Goal: Task Accomplishment & Management: Manage account settings

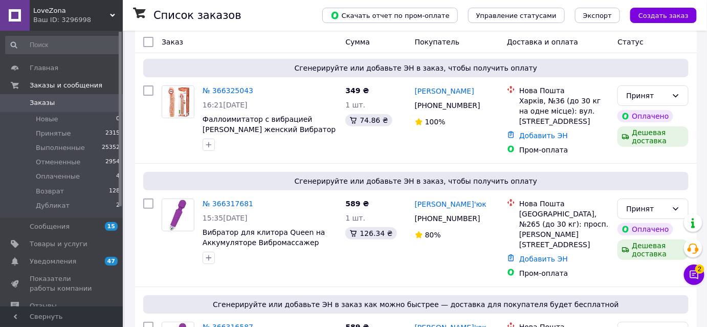
scroll to position [46, 0]
click at [694, 273] on icon at bounding box center [694, 275] width 9 height 9
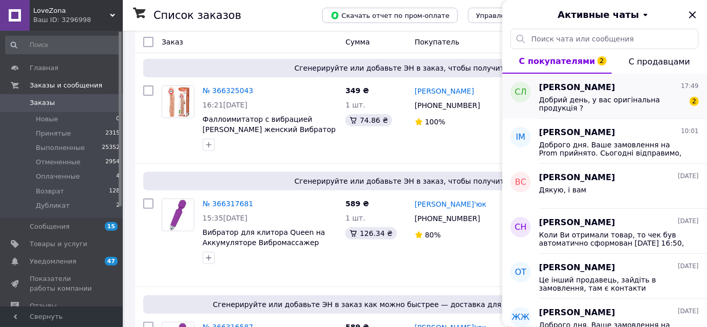
click at [632, 113] on div "[PERSON_NAME] 17:49 Добрий день, у вас оригінальна продукція ? 2" at bounding box center [623, 96] width 168 height 45
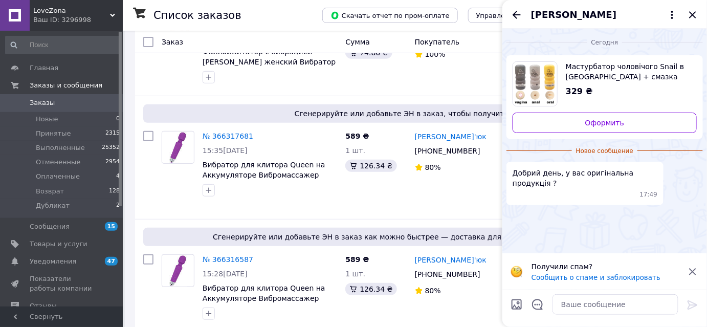
scroll to position [139, 0]
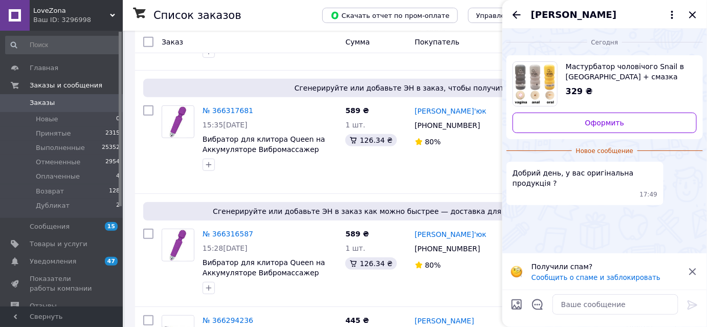
click at [605, 15] on span "[PERSON_NAME]" at bounding box center [573, 14] width 85 height 13
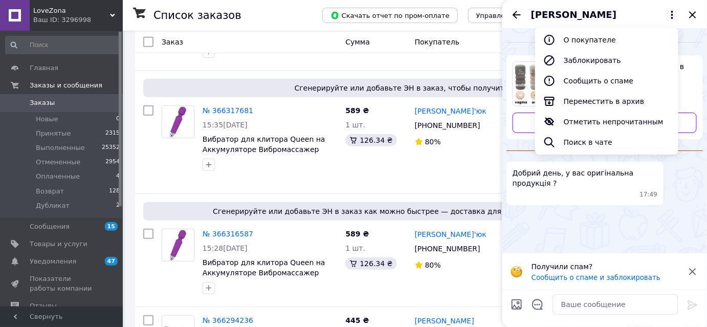
click at [603, 17] on span "Святослав Лютий" at bounding box center [573, 14] width 85 height 13
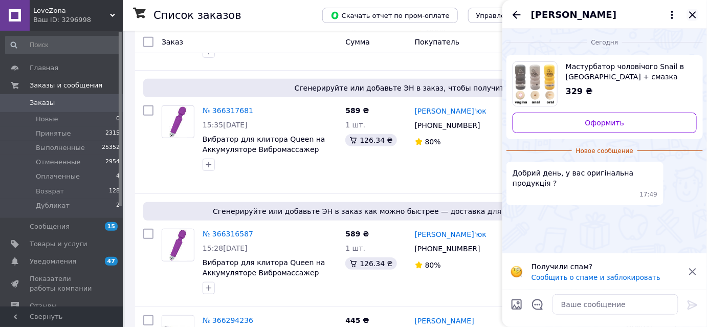
click at [693, 12] on icon "Закрыть" at bounding box center [693, 15] width 12 height 12
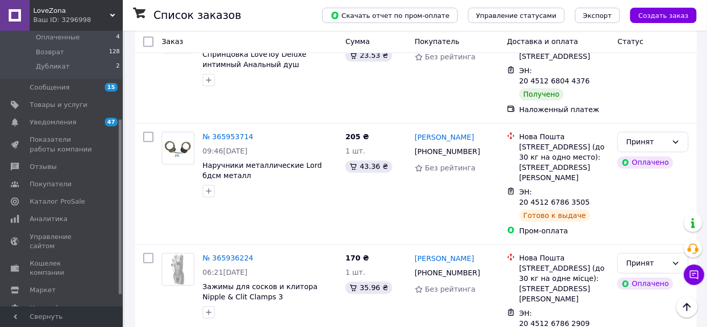
scroll to position [1923, 0]
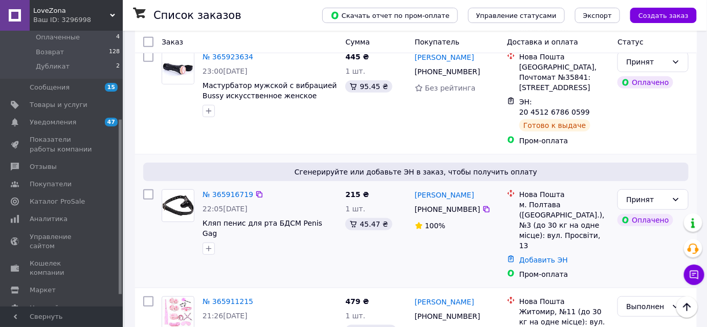
scroll to position [279, 0]
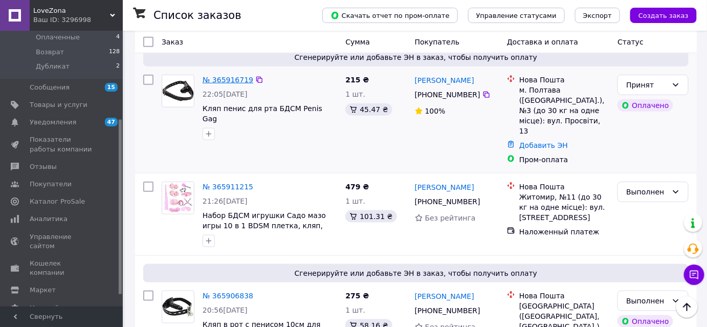
drag, startPoint x: 223, startPoint y: 63, endPoint x: 215, endPoint y: 67, distance: 8.0
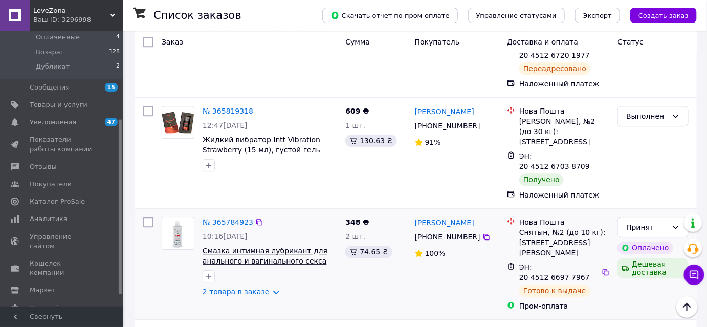
scroll to position [837, 0]
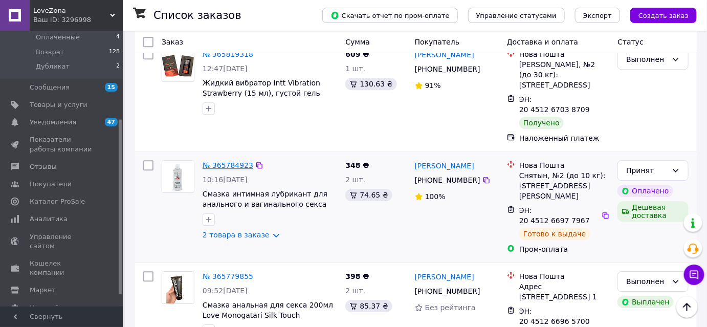
drag, startPoint x: 221, startPoint y: 78, endPoint x: 222, endPoint y: 71, distance: 6.7
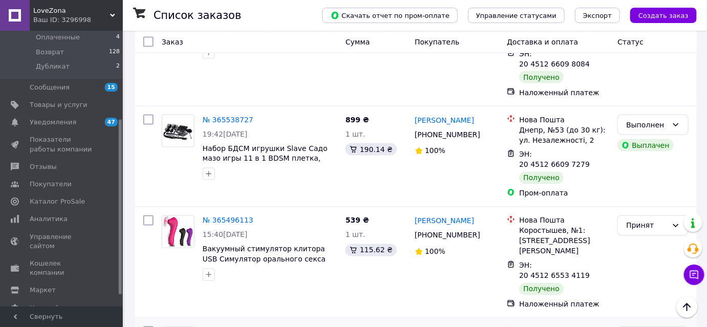
scroll to position [1807, 0]
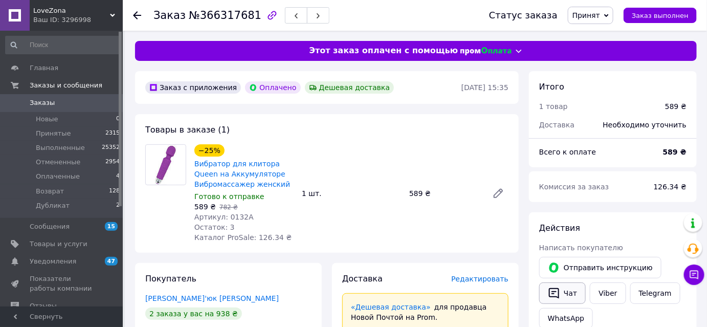
click at [561, 292] on button "Чат" at bounding box center [562, 292] width 47 height 21
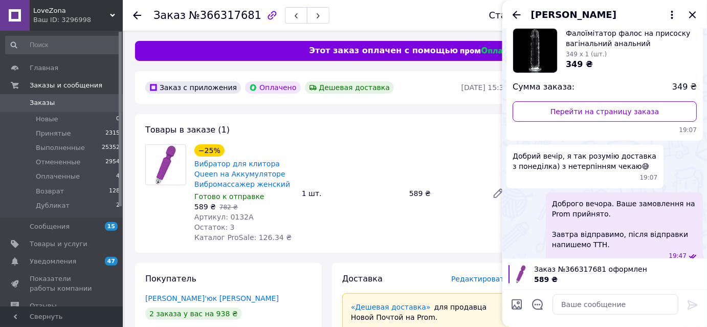
scroll to position [141, 0]
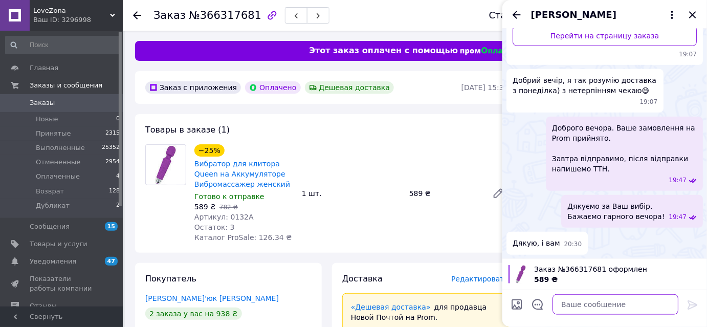
click at [577, 303] on textarea at bounding box center [616, 304] width 126 height 20
paste textarea "Доброго дня. Ваше замовлення на Prom прийнято. Сьогодні відправимо, після відпр…"
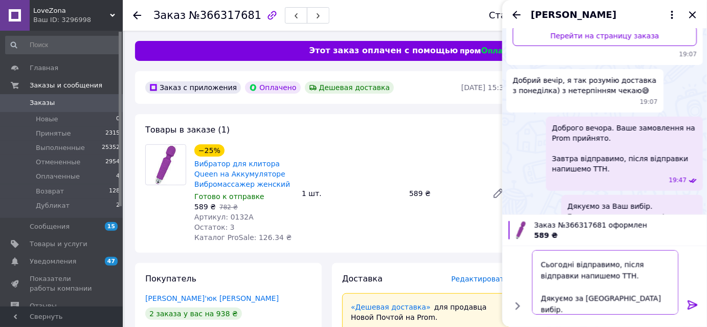
drag, startPoint x: 570, startPoint y: 264, endPoint x: 536, endPoint y: 267, distance: 33.9
click at [536, 267] on textarea "Доброго дня. Ваше замовлення на Prom прийнято. Сьогодні відправимо, після відпр…" at bounding box center [605, 282] width 146 height 64
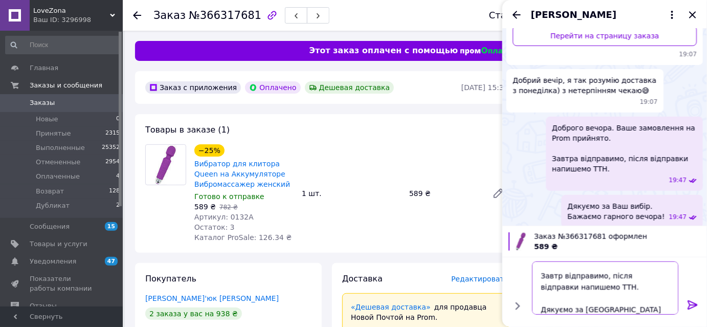
type textarea "Доброго дня. Ваше замовлення на Prom прийнято. Завтра відправимо, після відправ…"
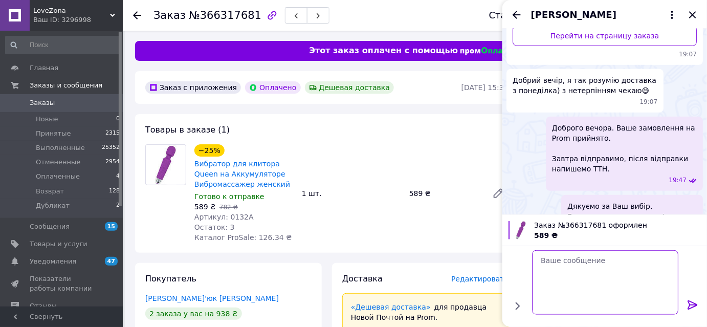
scroll to position [0, 0]
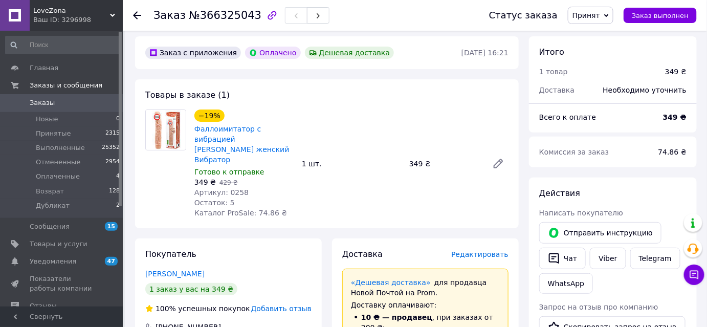
scroll to position [93, 0]
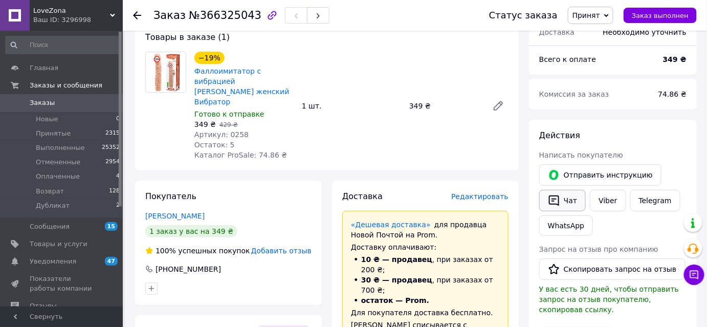
click at [556, 200] on icon "button" at bounding box center [554, 200] width 12 height 12
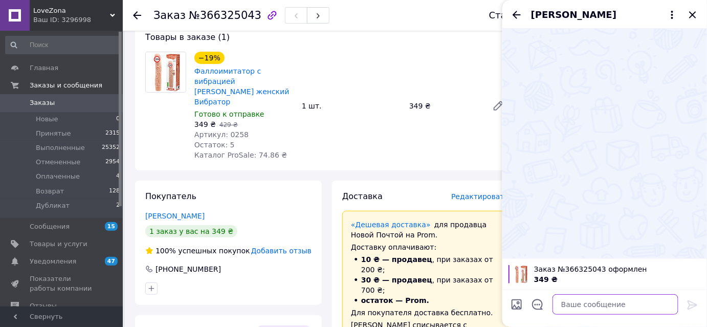
click at [634, 306] on textarea at bounding box center [616, 304] width 126 height 20
paste textarea "Доброго дня. Ваше замовлення на Prom прийнято. Завтра відправимо, після відправ…"
type textarea "Доброго дня. Ваше замовлення на Prom прийнято. Завтра відправимо, після відправ…"
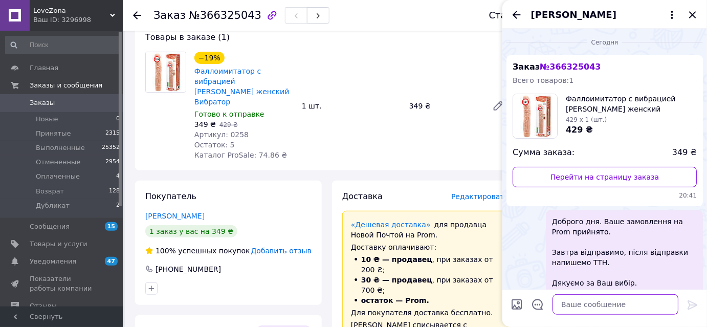
scroll to position [0, 0]
click at [520, 10] on icon "Назад" at bounding box center [517, 15] width 12 height 12
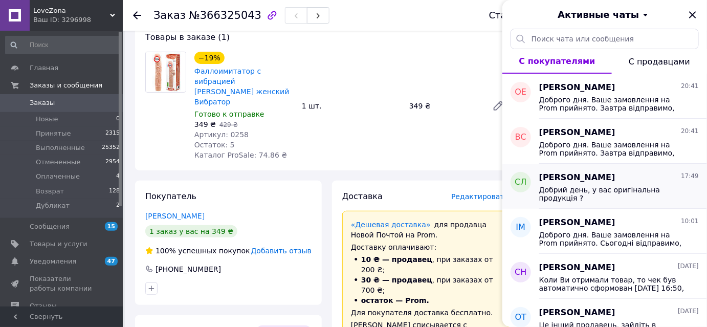
click at [585, 180] on span "[PERSON_NAME]" at bounding box center [577, 178] width 76 height 12
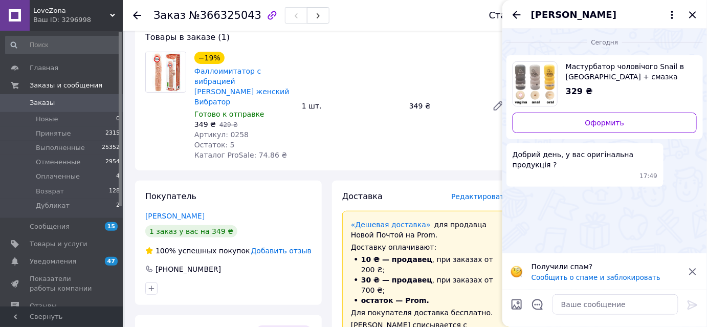
click at [562, 75] on div "Мастурбатор чоловічого Snail в Тубі + смазка 329 ₴" at bounding box center [627, 79] width 139 height 36
click at [592, 300] on textarea at bounding box center [616, 304] width 126 height 20
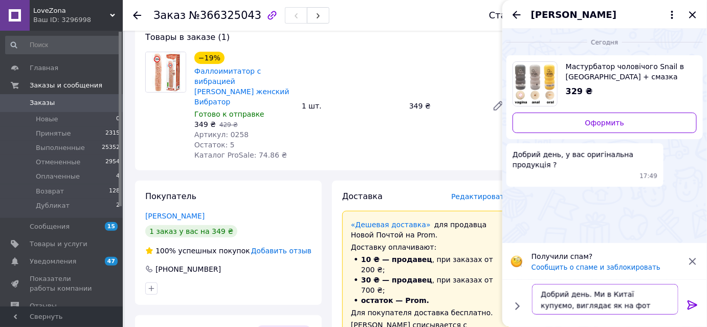
type textarea "Добрий день. Ми в Китаї купуємо, виглядає як на фото"
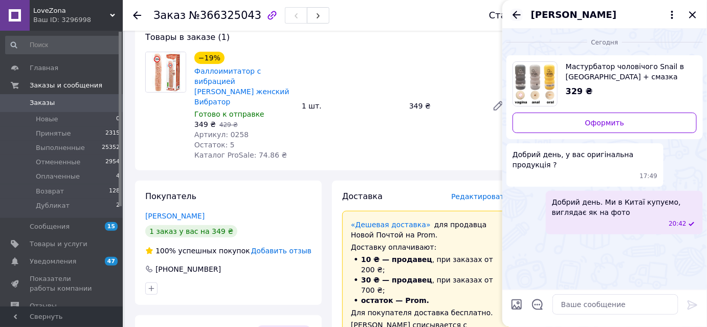
click at [514, 12] on icon "Назад" at bounding box center [517, 15] width 12 height 12
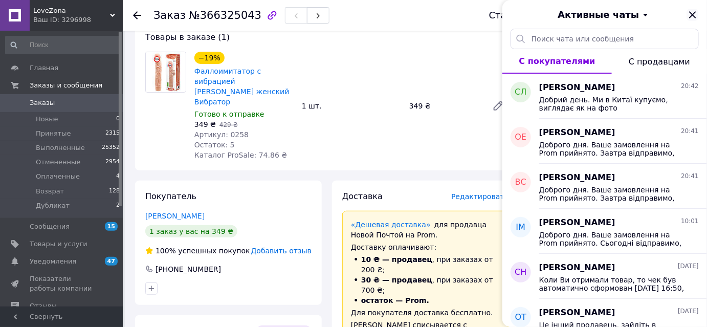
click at [696, 10] on icon "Закрыть" at bounding box center [693, 15] width 12 height 12
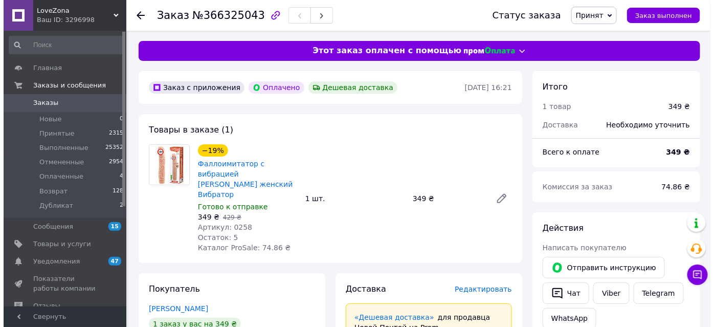
scroll to position [186, 0]
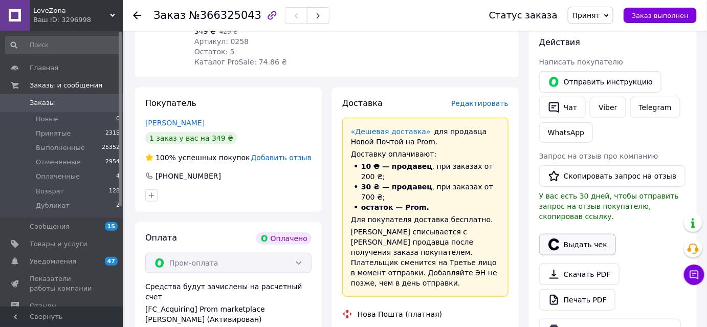
click at [579, 234] on button "Выдать чек" at bounding box center [577, 244] width 77 height 21
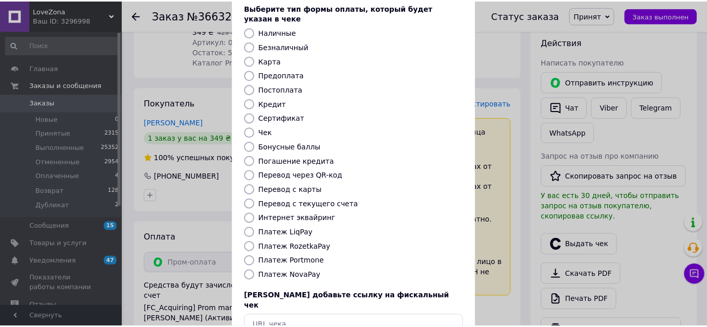
scroll to position [112, 0]
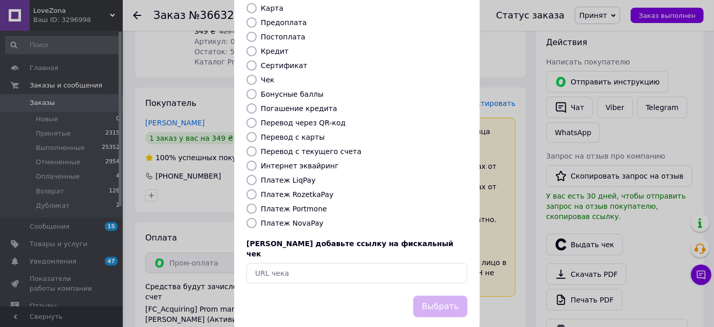
click at [297, 190] on label "Платеж RozetkaPay" at bounding box center [297, 194] width 73 height 8
click at [257, 189] on input "Платеж RozetkaPay" at bounding box center [252, 194] width 10 height 10
radio input "true"
click at [440, 296] on button "Выбрать" at bounding box center [440, 307] width 54 height 22
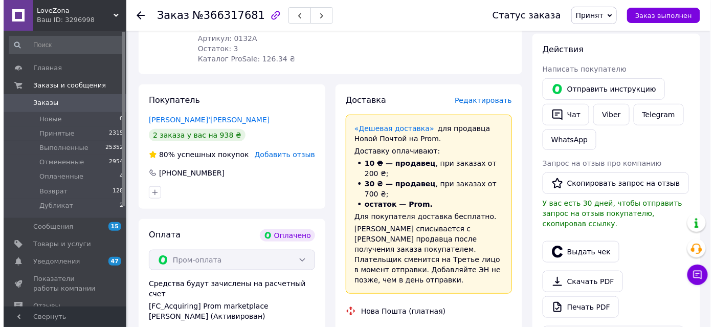
scroll to position [325, 0]
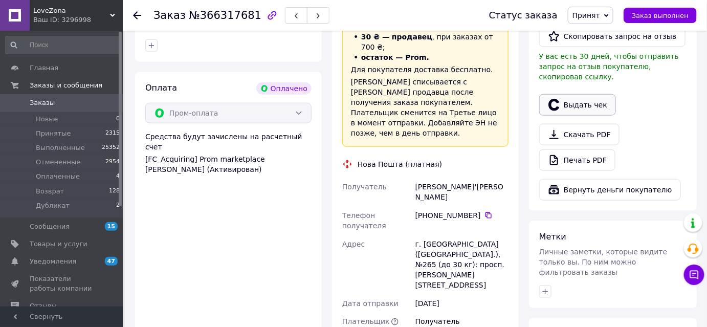
click at [568, 98] on button "Выдать чек" at bounding box center [577, 104] width 77 height 21
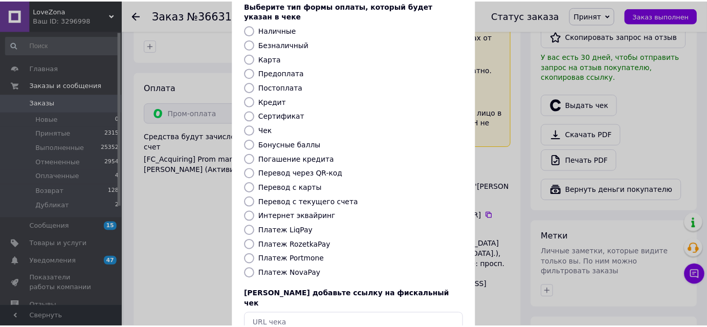
scroll to position [112, 0]
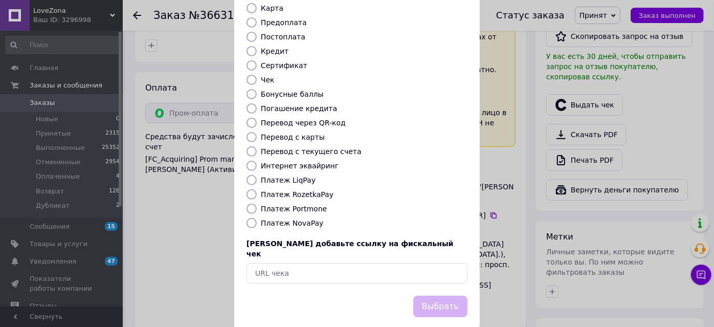
click at [298, 190] on label "Платеж RozetkaPay" at bounding box center [297, 194] width 73 height 8
click at [257, 189] on input "Платеж RozetkaPay" at bounding box center [252, 194] width 10 height 10
radio input "true"
click at [435, 296] on button "Выбрать" at bounding box center [440, 307] width 54 height 22
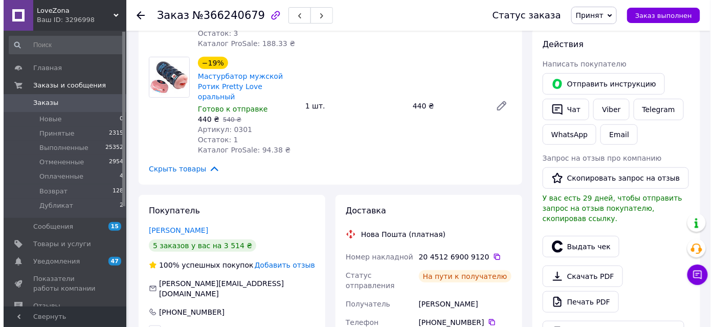
scroll to position [186, 0]
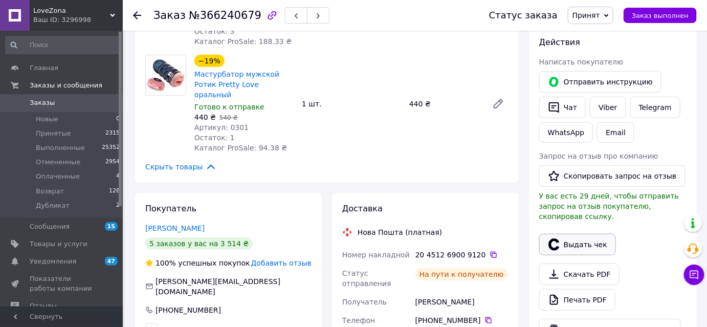
click at [582, 236] on button "Выдать чек" at bounding box center [577, 244] width 77 height 21
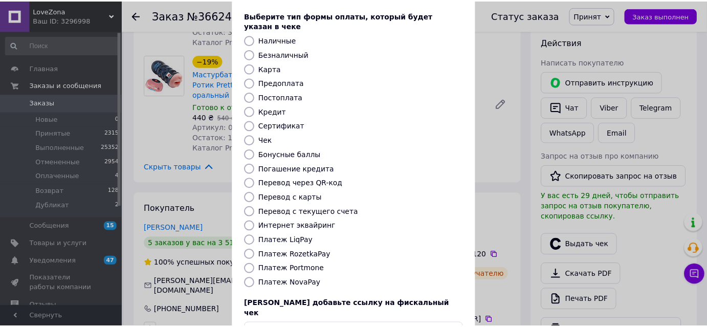
scroll to position [112, 0]
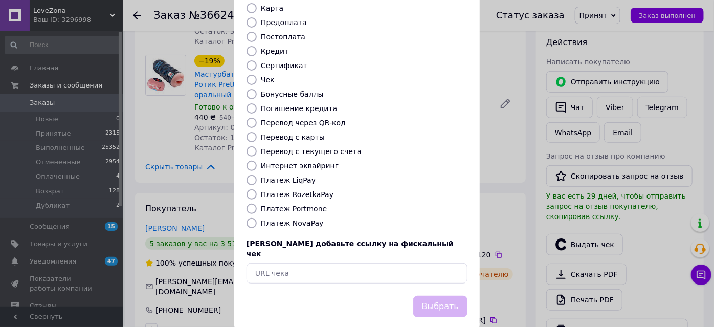
click at [299, 190] on label "Платеж RozetkaPay" at bounding box center [297, 194] width 73 height 8
click at [257, 189] on input "Платеж RozetkaPay" at bounding box center [252, 194] width 10 height 10
radio input "true"
click at [440, 296] on button "Выбрать" at bounding box center [440, 307] width 54 height 22
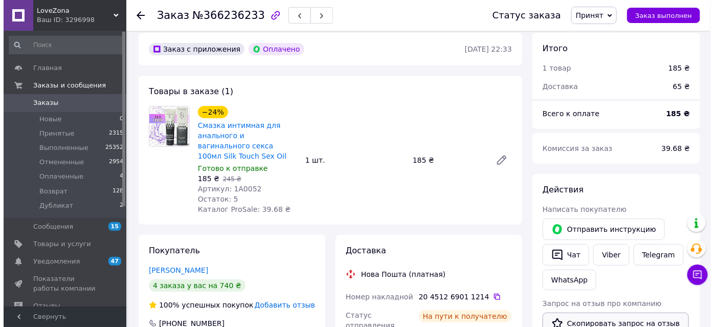
scroll to position [186, 0]
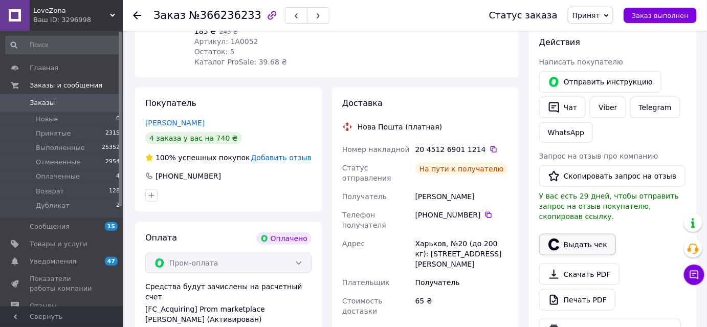
click at [589, 234] on button "Выдать чек" at bounding box center [577, 244] width 77 height 21
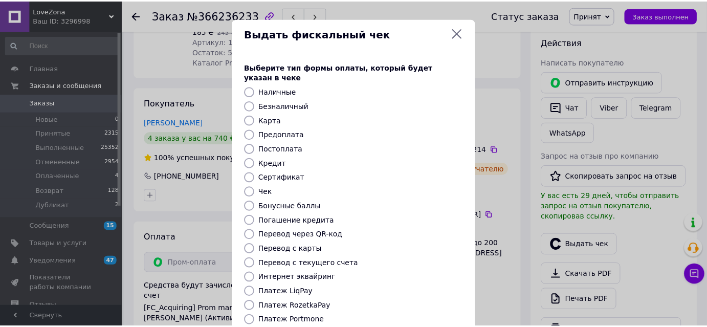
scroll to position [112, 0]
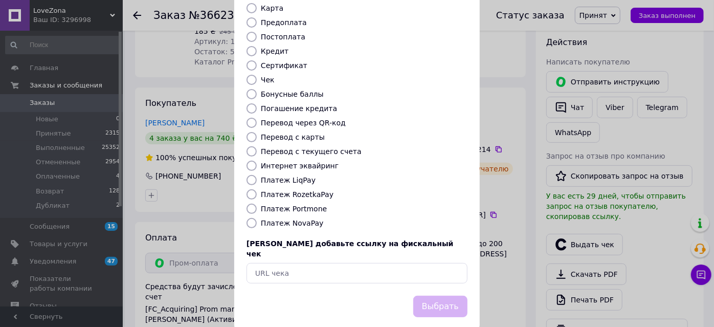
click at [298, 190] on label "Платеж RozetkaPay" at bounding box center [297, 194] width 73 height 8
click at [257, 189] on input "Платеж RozetkaPay" at bounding box center [252, 194] width 10 height 10
radio input "true"
click at [437, 296] on button "Выбрать" at bounding box center [440, 307] width 54 height 22
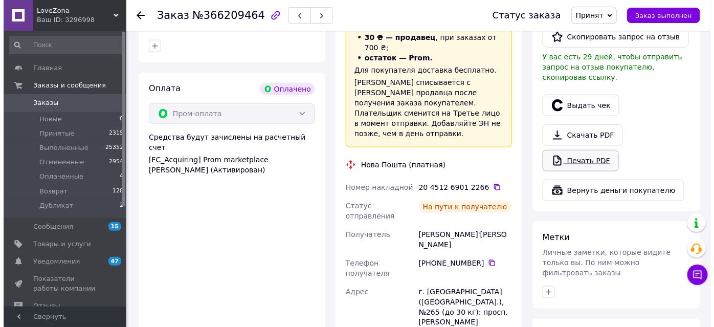
scroll to position [325, 0]
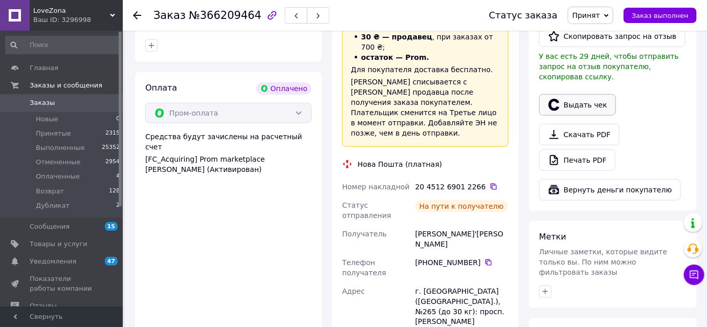
click at [569, 97] on button "Выдать чек" at bounding box center [577, 104] width 77 height 21
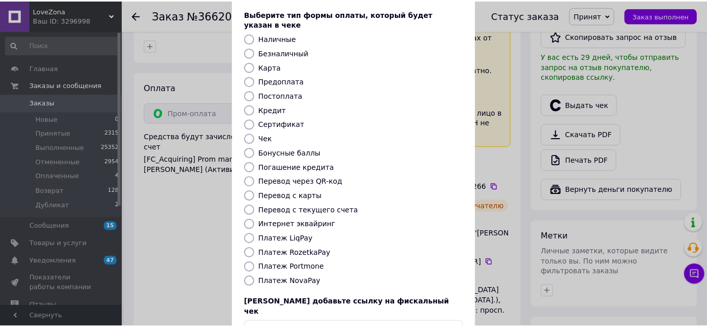
scroll to position [112, 0]
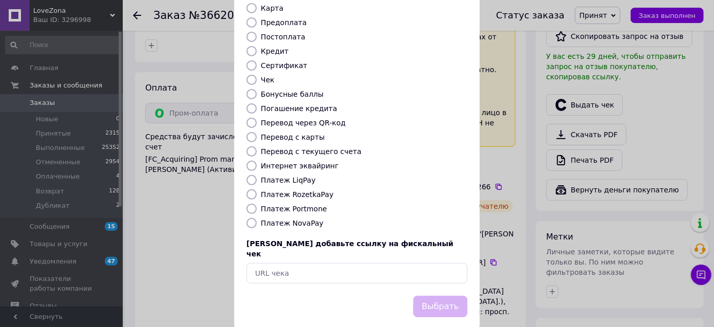
click at [307, 190] on label "Платеж RozetkaPay" at bounding box center [297, 194] width 73 height 8
click at [257, 189] on input "Платеж RozetkaPay" at bounding box center [252, 194] width 10 height 10
radio input "true"
click at [447, 296] on button "Выбрать" at bounding box center [440, 307] width 54 height 22
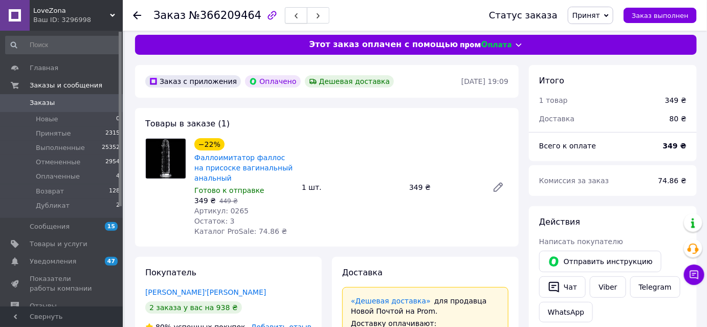
scroll to position [0, 0]
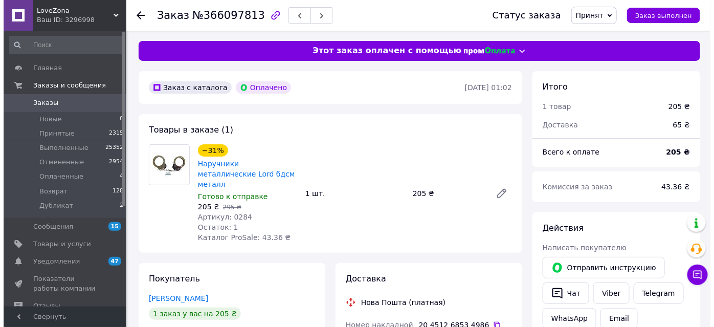
scroll to position [279, 0]
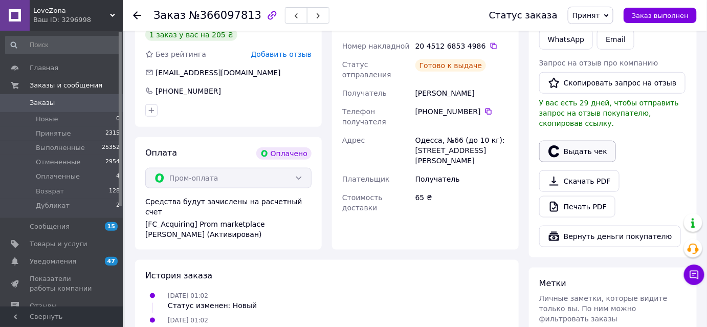
click at [585, 143] on button "Выдать чек" at bounding box center [577, 151] width 77 height 21
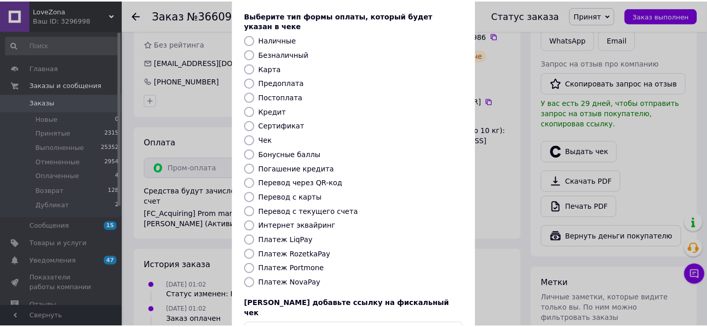
scroll to position [112, 0]
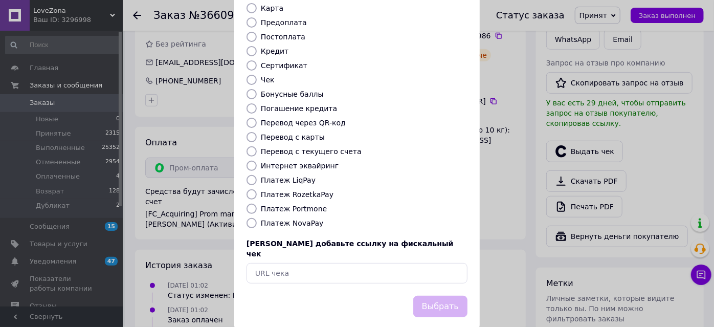
click at [305, 178] on div "Выберите тип формы оплаты, который будет указан в чеке Наличные Безналичный Кар…" at bounding box center [357, 117] width 246 height 358
click at [305, 190] on label "Платеж RozetkaPay" at bounding box center [297, 194] width 73 height 8
click at [257, 189] on input "Платеж RozetkaPay" at bounding box center [252, 194] width 10 height 10
radio input "true"
click at [442, 296] on button "Выбрать" at bounding box center [440, 307] width 54 height 22
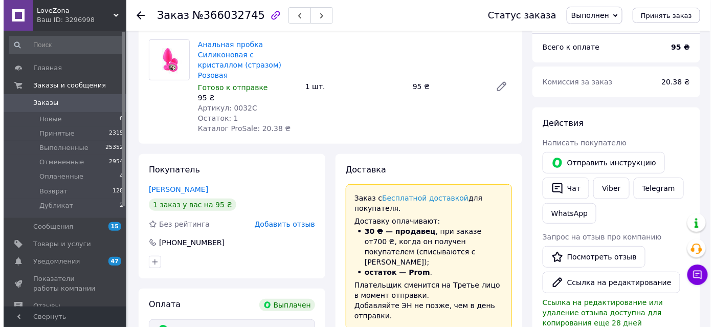
scroll to position [186, 0]
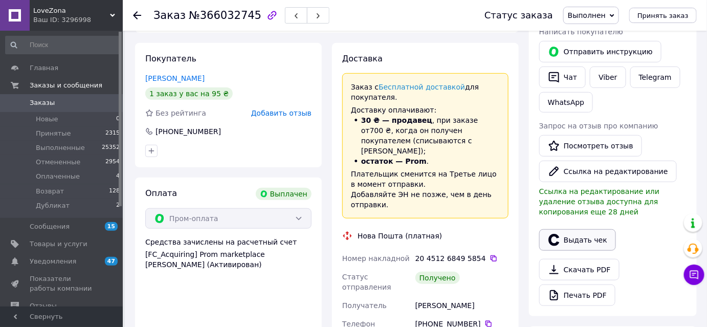
click at [569, 233] on button "Выдать чек" at bounding box center [577, 239] width 77 height 21
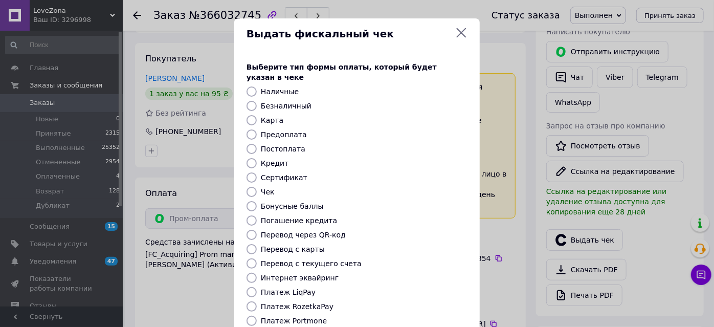
click at [291, 302] on label "Платеж RozetkaPay" at bounding box center [297, 306] width 73 height 8
click at [257, 301] on input "Платеж RozetkaPay" at bounding box center [252, 306] width 10 height 10
radio input "true"
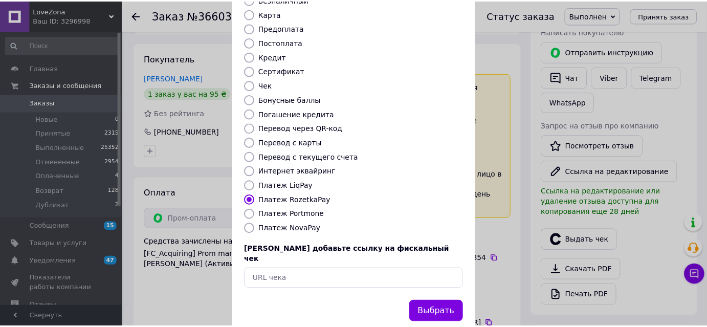
scroll to position [112, 0]
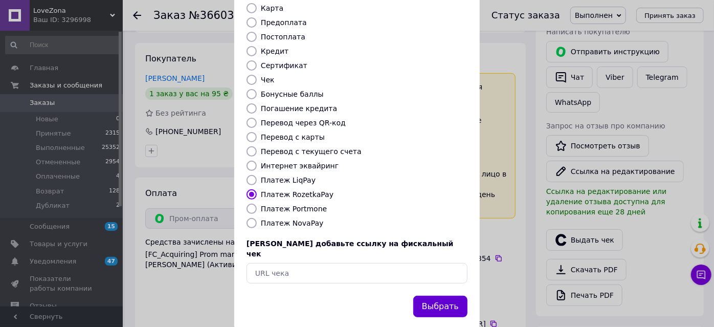
click at [434, 296] on button "Выбрать" at bounding box center [440, 307] width 54 height 22
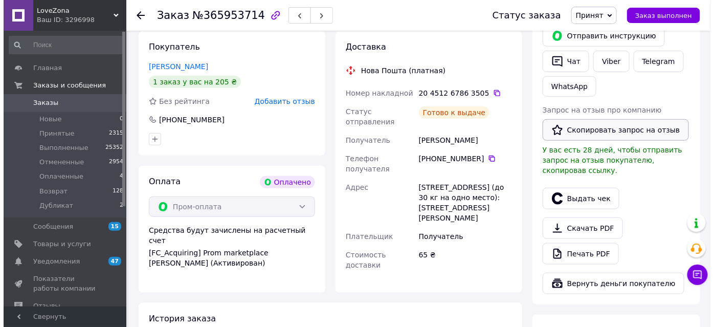
scroll to position [232, 0]
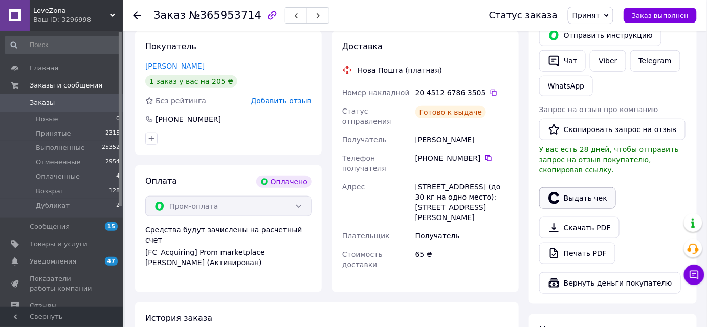
click at [586, 187] on button "Выдать чек" at bounding box center [577, 197] width 77 height 21
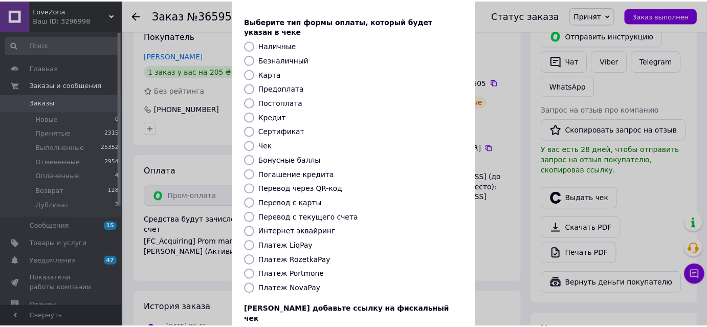
scroll to position [112, 0]
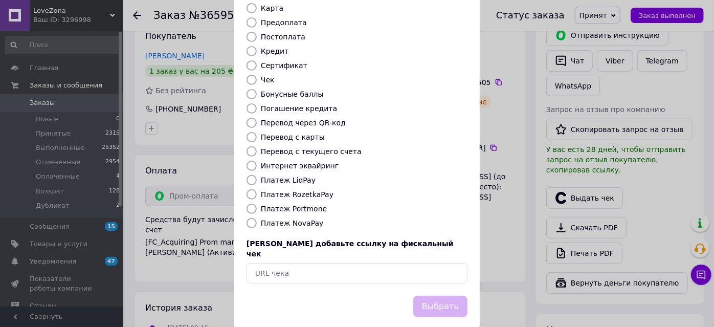
click at [303, 190] on label "Платеж RozetkaPay" at bounding box center [297, 194] width 73 height 8
click at [257, 189] on input "Платеж RozetkaPay" at bounding box center [252, 194] width 10 height 10
radio input "true"
click at [424, 296] on button "Выбрать" at bounding box center [440, 307] width 54 height 22
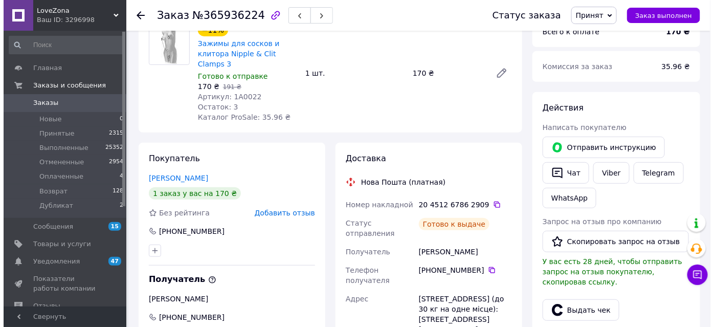
scroll to position [279, 0]
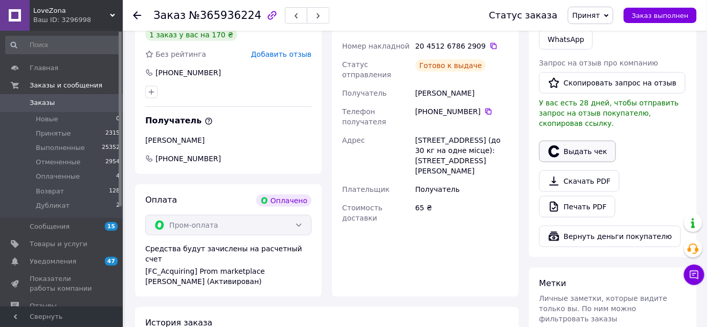
click at [574, 141] on button "Выдать чек" at bounding box center [577, 151] width 77 height 21
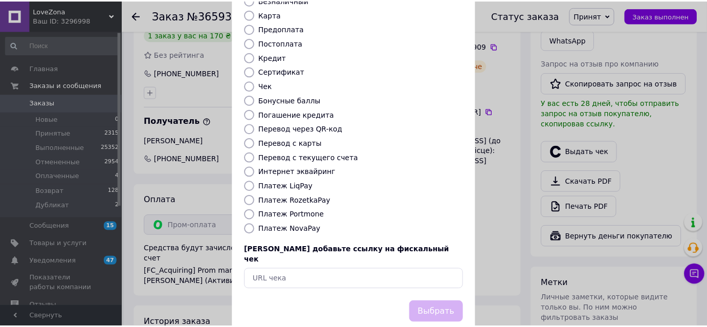
scroll to position [112, 0]
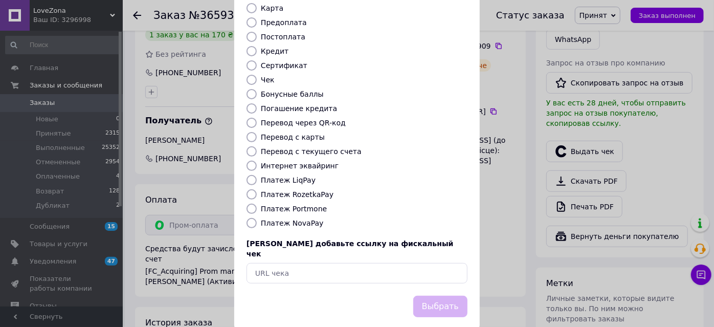
click at [302, 190] on label "Платеж RozetkaPay" at bounding box center [297, 194] width 73 height 8
click at [257, 189] on input "Платеж RozetkaPay" at bounding box center [252, 194] width 10 height 10
radio input "true"
click at [428, 296] on button "Выбрать" at bounding box center [440, 307] width 54 height 22
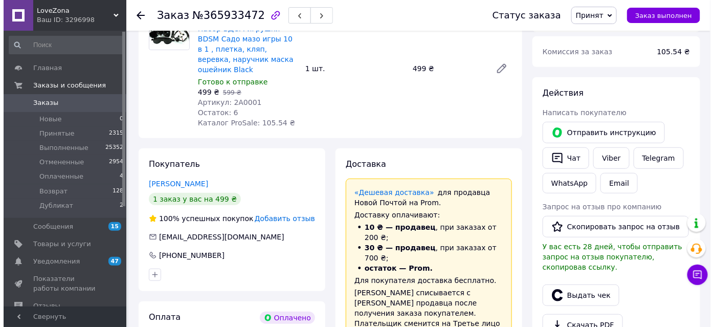
scroll to position [232, 0]
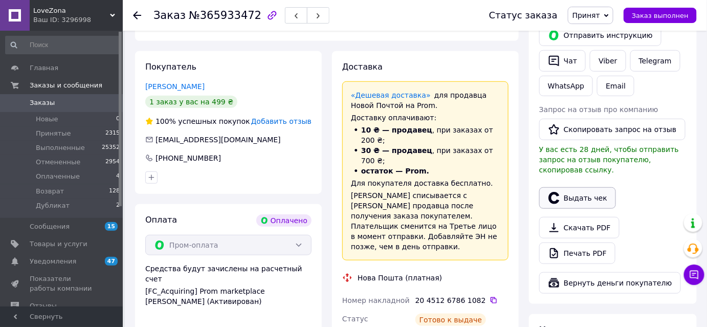
click at [566, 190] on button "Выдать чек" at bounding box center [577, 197] width 77 height 21
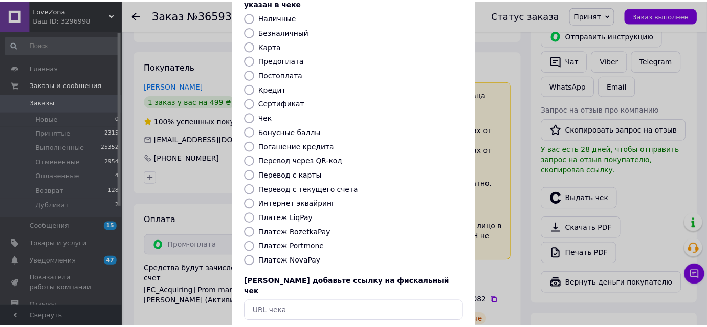
scroll to position [112, 0]
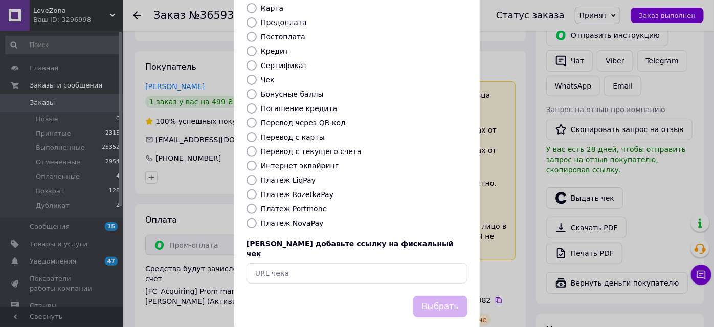
click at [319, 190] on label "Платеж RozetkaPay" at bounding box center [297, 194] width 73 height 8
click at [257, 189] on input "Платеж RozetkaPay" at bounding box center [252, 194] width 10 height 10
radio input "true"
click at [436, 296] on button "Выбрать" at bounding box center [440, 307] width 54 height 22
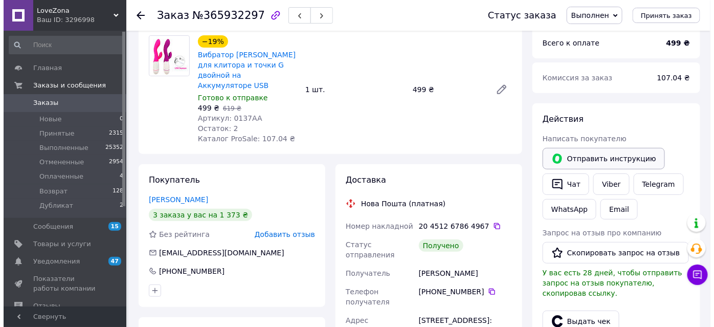
scroll to position [186, 0]
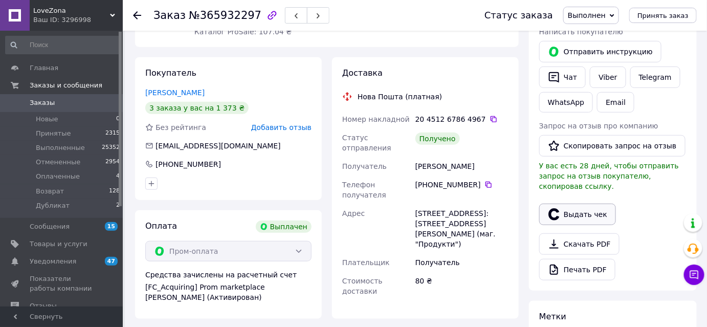
click at [574, 204] on button "Выдать чек" at bounding box center [577, 214] width 77 height 21
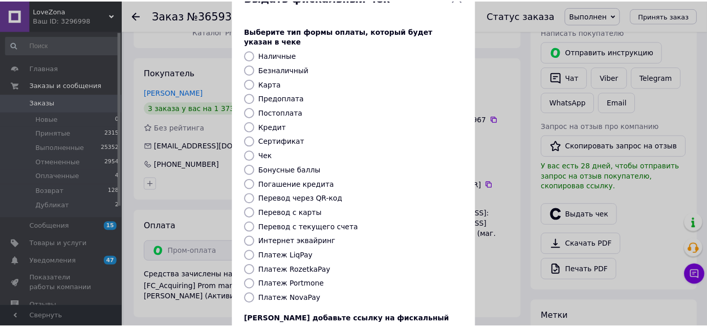
scroll to position [112, 0]
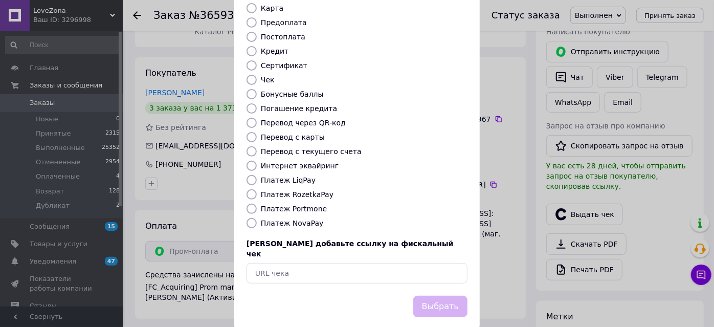
click at [297, 190] on label "Платеж RozetkaPay" at bounding box center [297, 194] width 73 height 8
click at [257, 189] on input "Платеж RozetkaPay" at bounding box center [252, 194] width 10 height 10
radio input "true"
click at [433, 296] on button "Выбрать" at bounding box center [440, 307] width 54 height 22
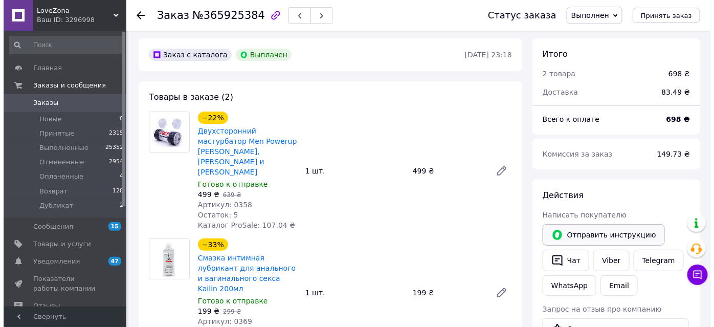
scroll to position [232, 0]
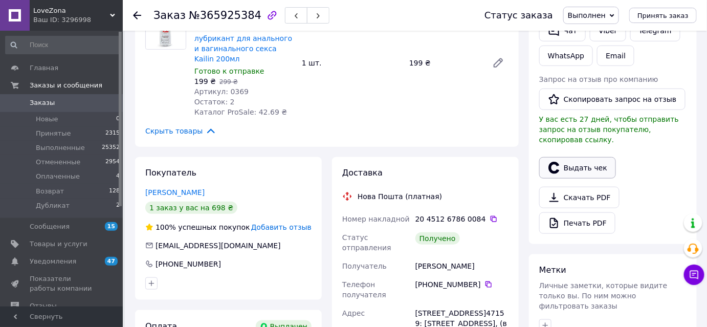
click at [573, 162] on button "Выдать чек" at bounding box center [577, 167] width 77 height 21
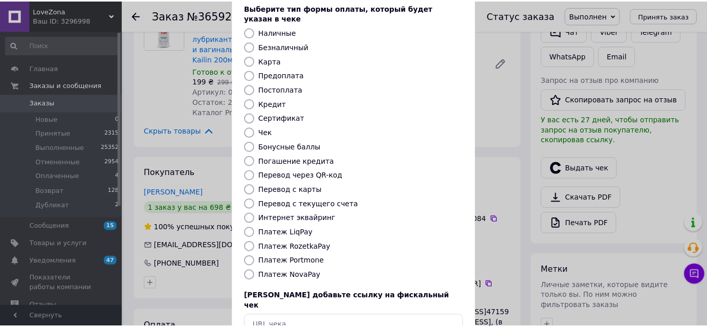
scroll to position [112, 0]
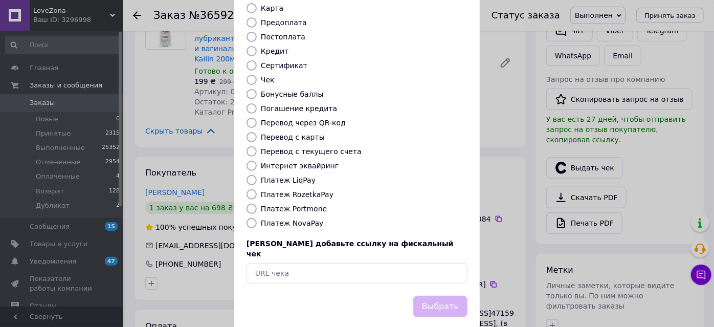
click at [305, 190] on label "Платеж RozetkaPay" at bounding box center [297, 194] width 73 height 8
click at [257, 189] on input "Платеж RozetkaPay" at bounding box center [252, 194] width 10 height 10
radio input "true"
click at [436, 296] on button "Выбрать" at bounding box center [440, 307] width 54 height 22
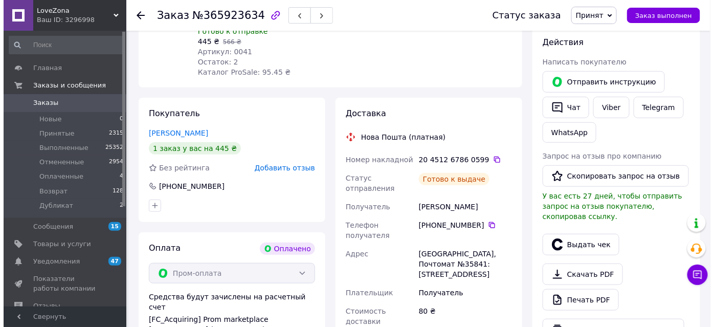
scroll to position [279, 0]
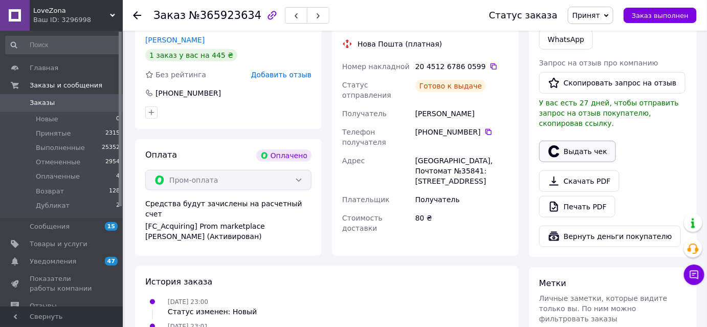
click at [561, 145] on button "Выдать чек" at bounding box center [577, 151] width 77 height 21
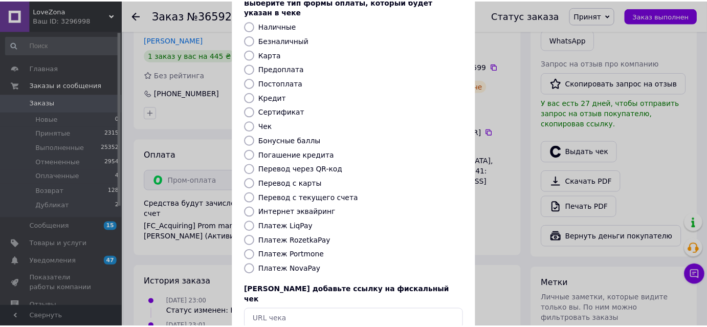
scroll to position [112, 0]
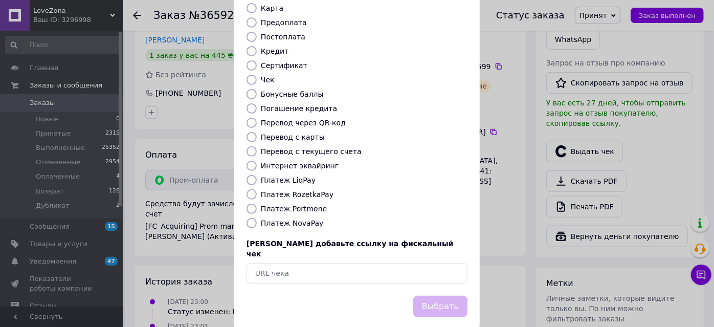
click at [306, 190] on label "Платеж RozetkaPay" at bounding box center [297, 194] width 73 height 8
click at [257, 189] on input "Платеж RozetkaPay" at bounding box center [252, 194] width 10 height 10
radio input "true"
click at [423, 296] on button "Выбрать" at bounding box center [440, 307] width 54 height 22
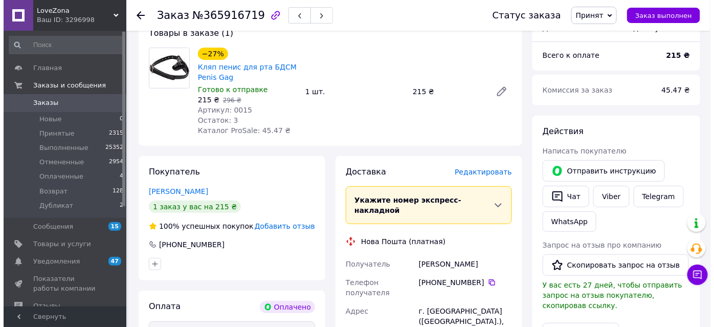
scroll to position [232, 0]
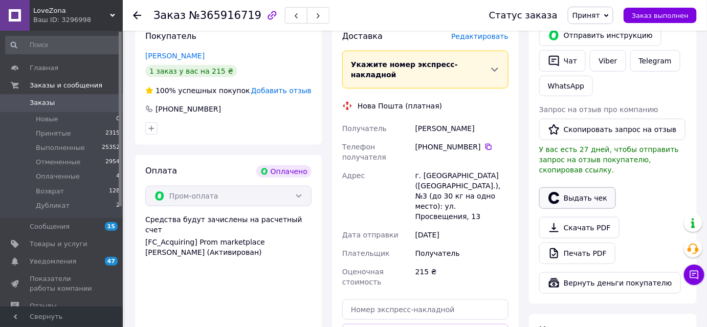
click at [588, 190] on button "Выдать чек" at bounding box center [577, 197] width 77 height 21
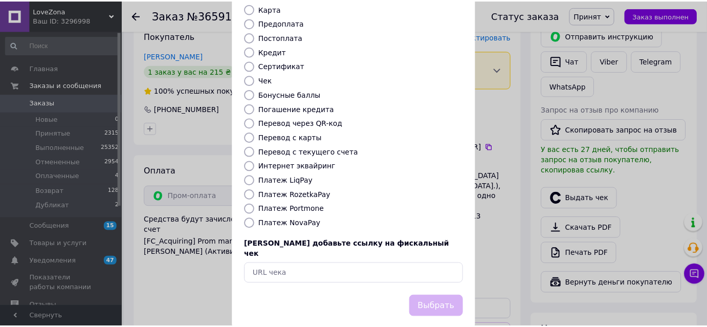
scroll to position [112, 0]
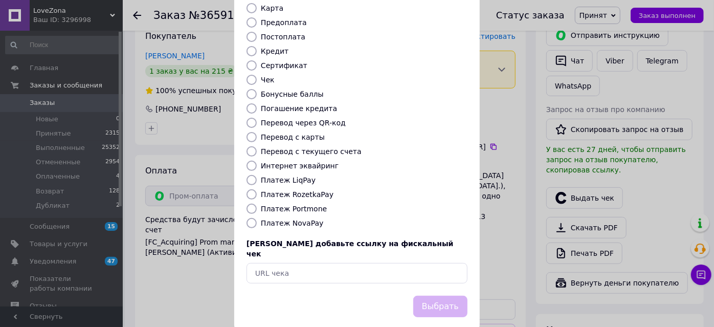
click at [307, 190] on label "Платеж RozetkaPay" at bounding box center [297, 194] width 73 height 8
click at [257, 189] on input "Платеж RozetkaPay" at bounding box center [252, 194] width 10 height 10
radio input "true"
drag, startPoint x: 445, startPoint y: 283, endPoint x: 436, endPoint y: 276, distance: 12.0
click at [445, 296] on button "Выбрать" at bounding box center [440, 307] width 54 height 22
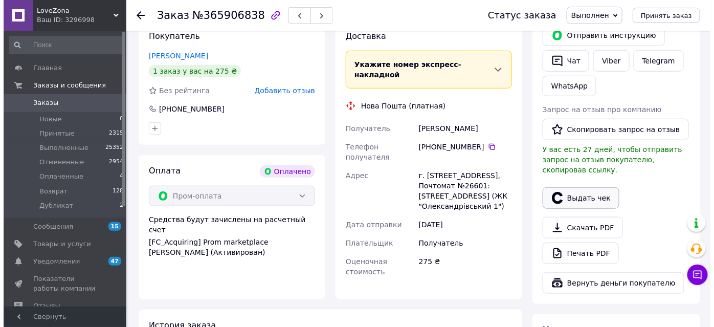
scroll to position [279, 0]
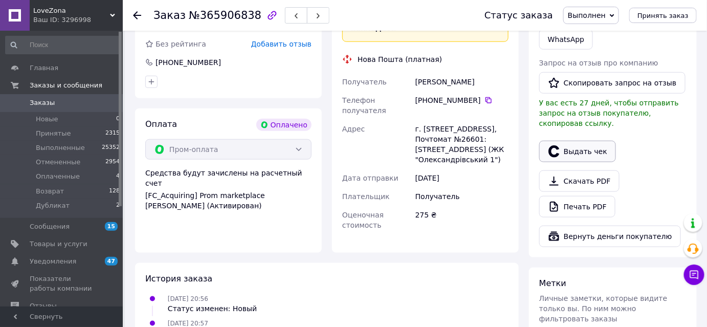
click at [574, 143] on button "Выдать чек" at bounding box center [577, 151] width 77 height 21
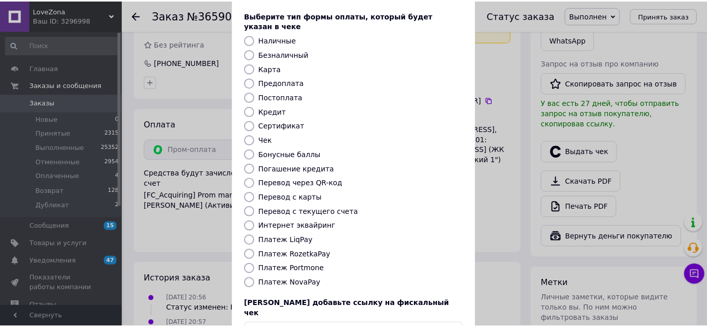
scroll to position [112, 0]
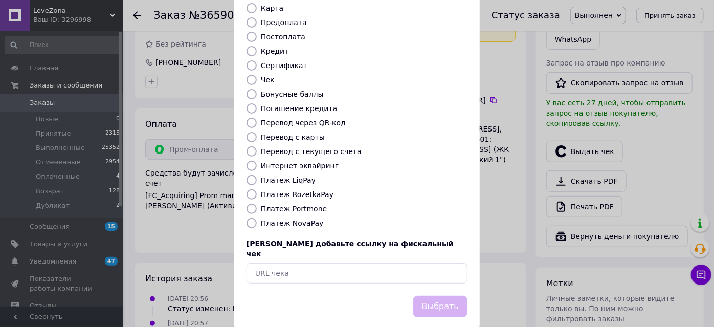
click at [300, 190] on label "Платеж RozetkaPay" at bounding box center [297, 194] width 73 height 8
click at [257, 189] on input "Платеж RozetkaPay" at bounding box center [252, 194] width 10 height 10
radio input "true"
click at [444, 296] on button "Выбрать" at bounding box center [440, 307] width 54 height 22
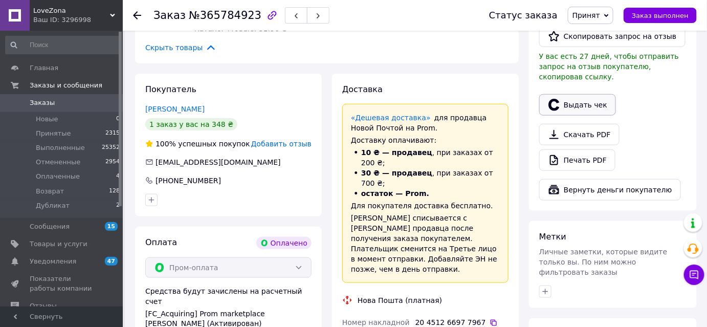
click at [561, 96] on button "Выдать чек" at bounding box center [577, 104] width 77 height 21
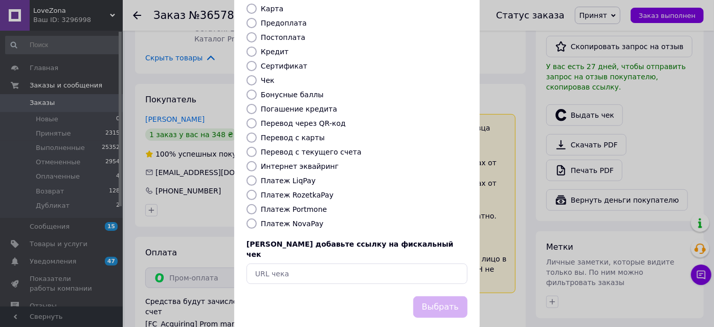
scroll to position [112, 0]
click at [314, 190] on label "Платеж RozetkaPay" at bounding box center [297, 194] width 73 height 8
click at [257, 189] on input "Платеж RozetkaPay" at bounding box center [252, 194] width 10 height 10
radio input "true"
click at [442, 296] on button "Выбрать" at bounding box center [440, 307] width 54 height 22
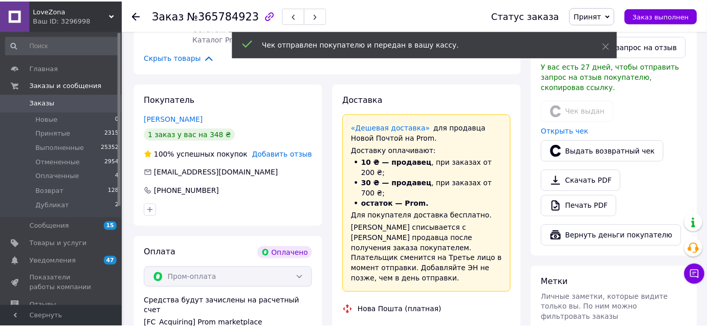
scroll to position [325, 0]
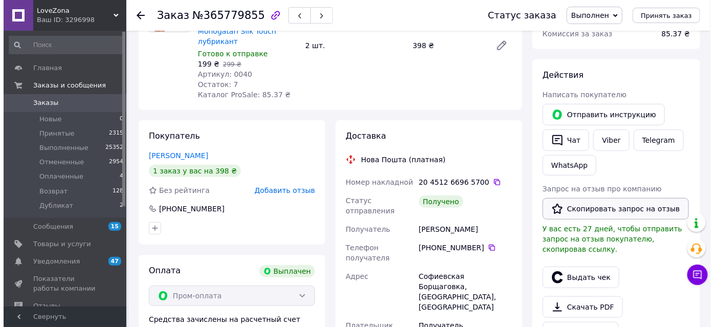
scroll to position [279, 0]
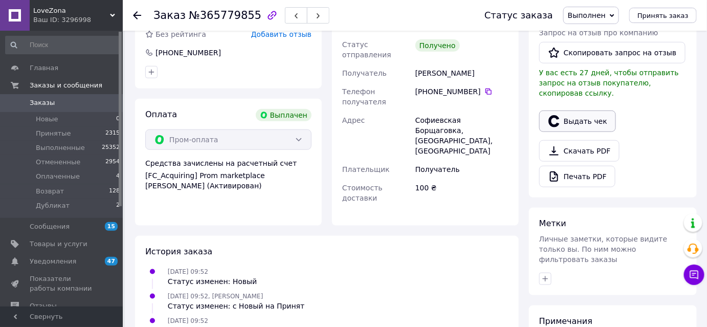
click at [568, 111] on button "Выдать чек" at bounding box center [577, 121] width 77 height 21
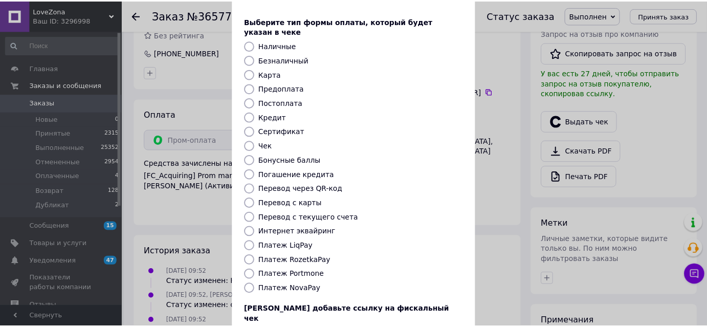
scroll to position [112, 0]
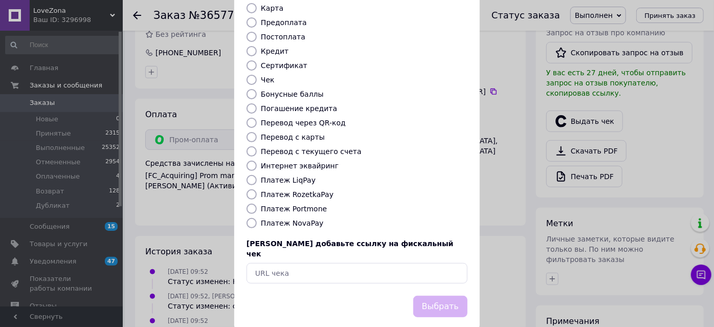
click at [304, 190] on label "Платеж RozetkaPay" at bounding box center [297, 194] width 73 height 8
click at [257, 189] on input "Платеж RozetkaPay" at bounding box center [252, 194] width 10 height 10
radio input "true"
click at [455, 296] on button "Выбрать" at bounding box center [440, 307] width 54 height 22
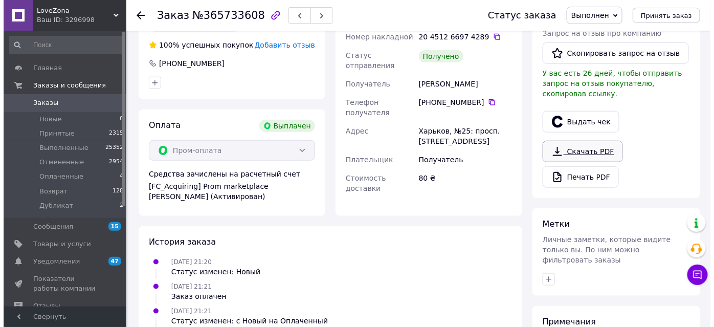
scroll to position [279, 0]
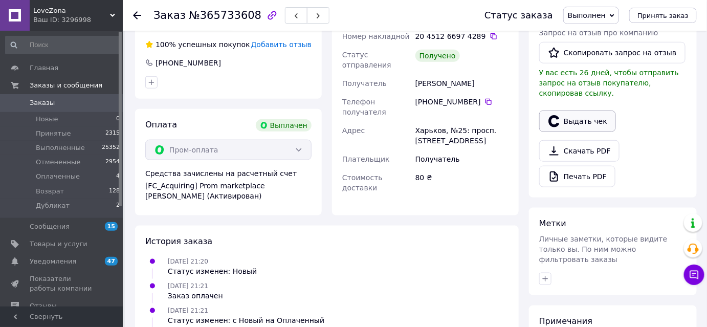
click at [566, 111] on button "Выдать чек" at bounding box center [577, 121] width 77 height 21
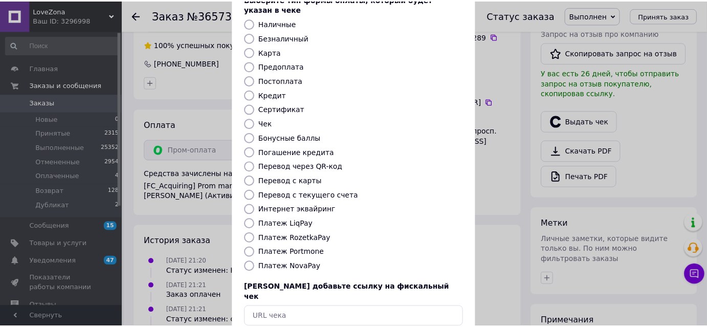
scroll to position [112, 0]
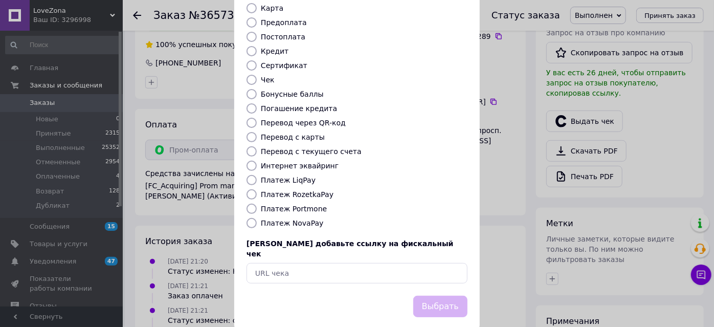
click at [301, 190] on label "Платеж RozetkaPay" at bounding box center [297, 194] width 73 height 8
click at [257, 189] on input "Платеж RozetkaPay" at bounding box center [252, 194] width 10 height 10
radio input "true"
click at [435, 296] on button "Выбрать" at bounding box center [440, 307] width 54 height 22
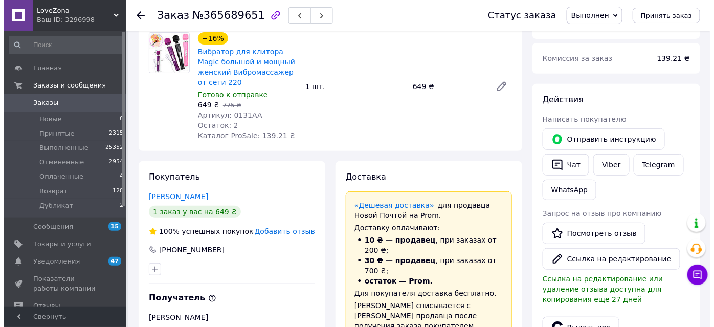
scroll to position [232, 0]
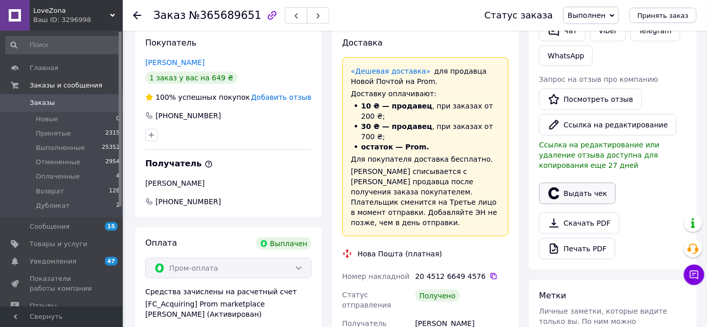
click at [572, 196] on button "Выдать чек" at bounding box center [577, 193] width 77 height 21
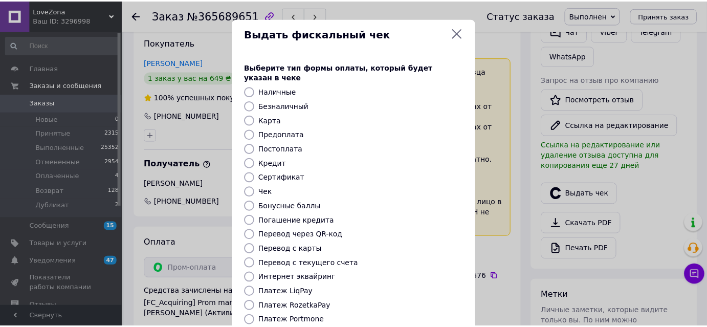
scroll to position [112, 0]
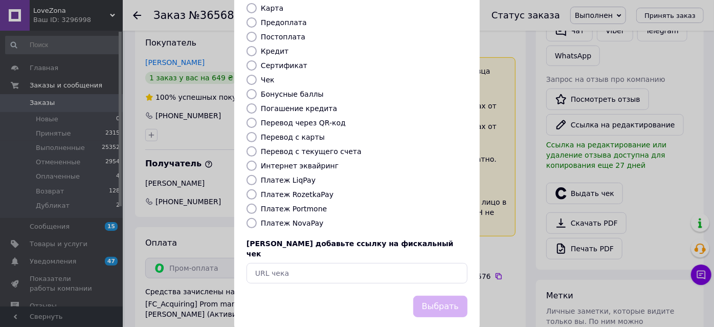
click at [300, 190] on label "Платеж RozetkaPay" at bounding box center [297, 194] width 73 height 8
click at [257, 189] on input "Платеж RozetkaPay" at bounding box center [252, 194] width 10 height 10
radio input "true"
click at [434, 296] on button "Выбрать" at bounding box center [440, 307] width 54 height 22
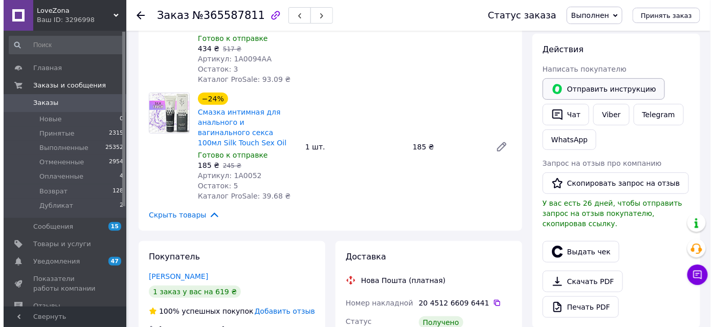
scroll to position [232, 0]
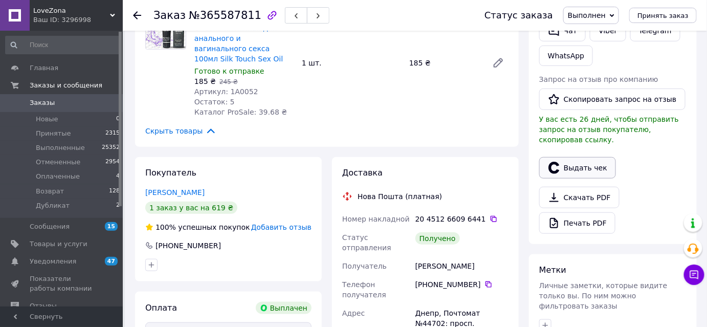
click at [566, 160] on button "Выдать чек" at bounding box center [577, 167] width 77 height 21
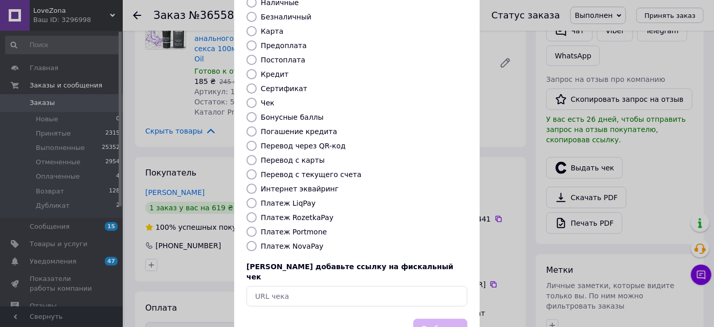
scroll to position [112, 0]
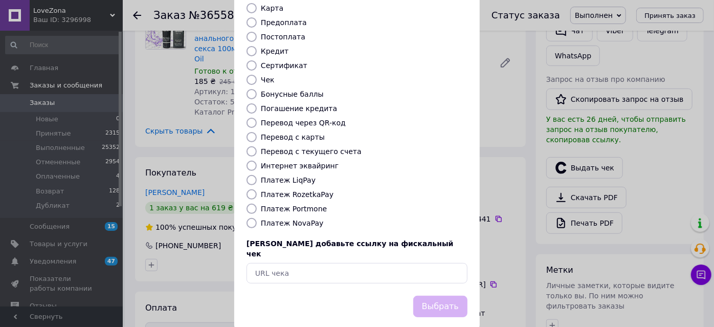
click at [298, 190] on label "Платеж RozetkaPay" at bounding box center [297, 194] width 73 height 8
click at [257, 189] on input "Платеж RozetkaPay" at bounding box center [252, 194] width 10 height 10
radio input "true"
click at [456, 296] on button "Выбрать" at bounding box center [440, 307] width 54 height 22
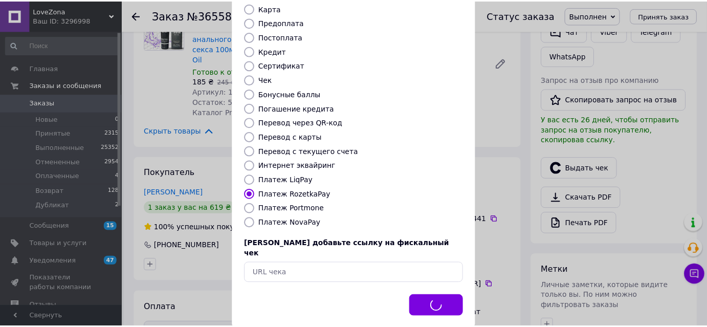
scroll to position [242, 0]
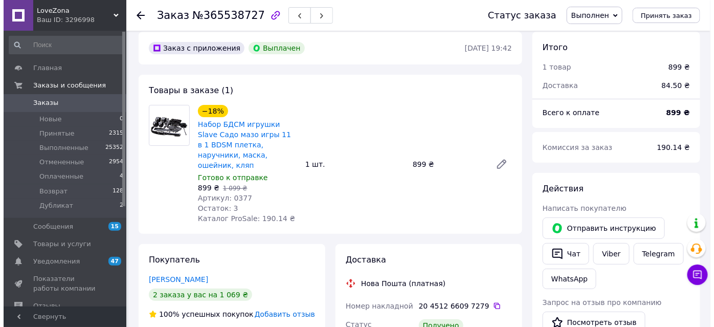
scroll to position [232, 0]
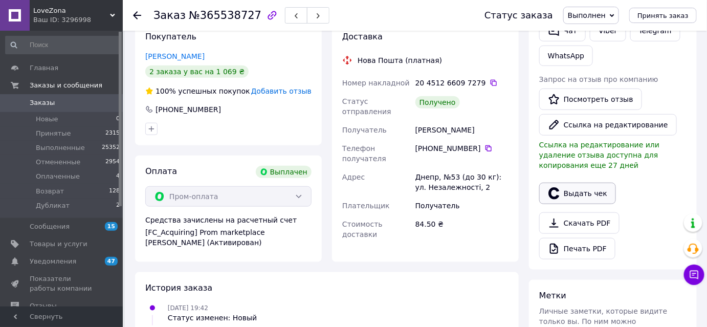
click at [583, 193] on button "Выдать чек" at bounding box center [577, 193] width 77 height 21
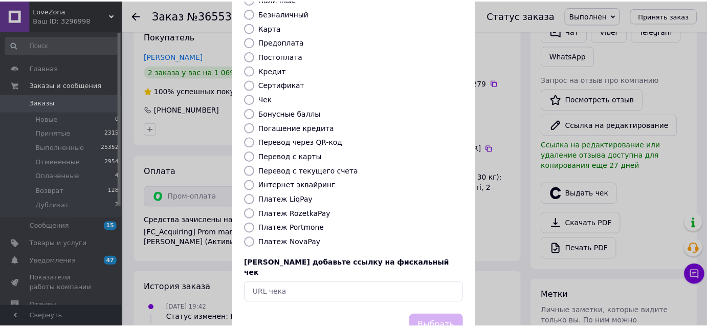
scroll to position [112, 0]
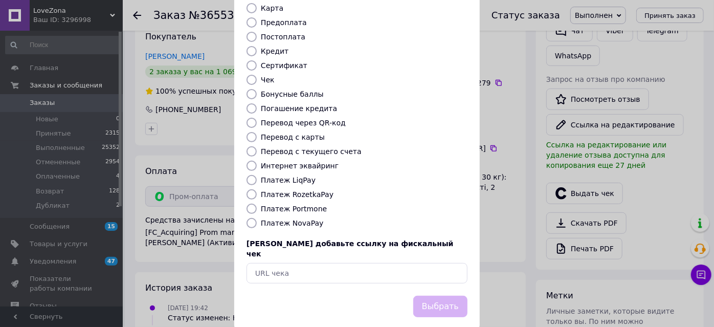
click at [296, 190] on label "Платеж RozetkaPay" at bounding box center [297, 194] width 73 height 8
click at [257, 189] on input "Платеж RozetkaPay" at bounding box center [252, 194] width 10 height 10
radio input "true"
click at [449, 296] on button "Выбрать" at bounding box center [440, 307] width 54 height 22
